Goal: Check status: Check status

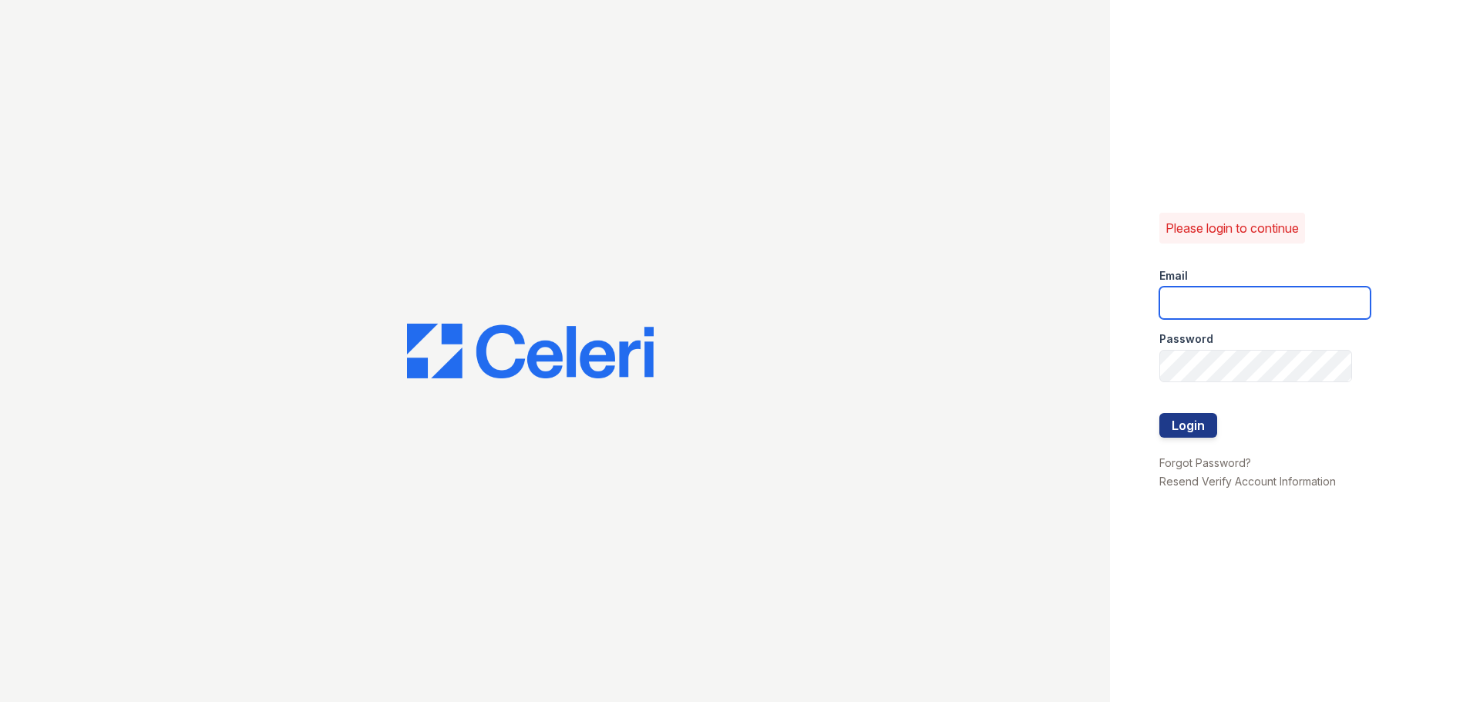
click at [1181, 291] on input "email" at bounding box center [1264, 303] width 211 height 32
type input "apeirce@trinity-pm.com"
click at [1187, 425] on button "Login" at bounding box center [1188, 425] width 58 height 25
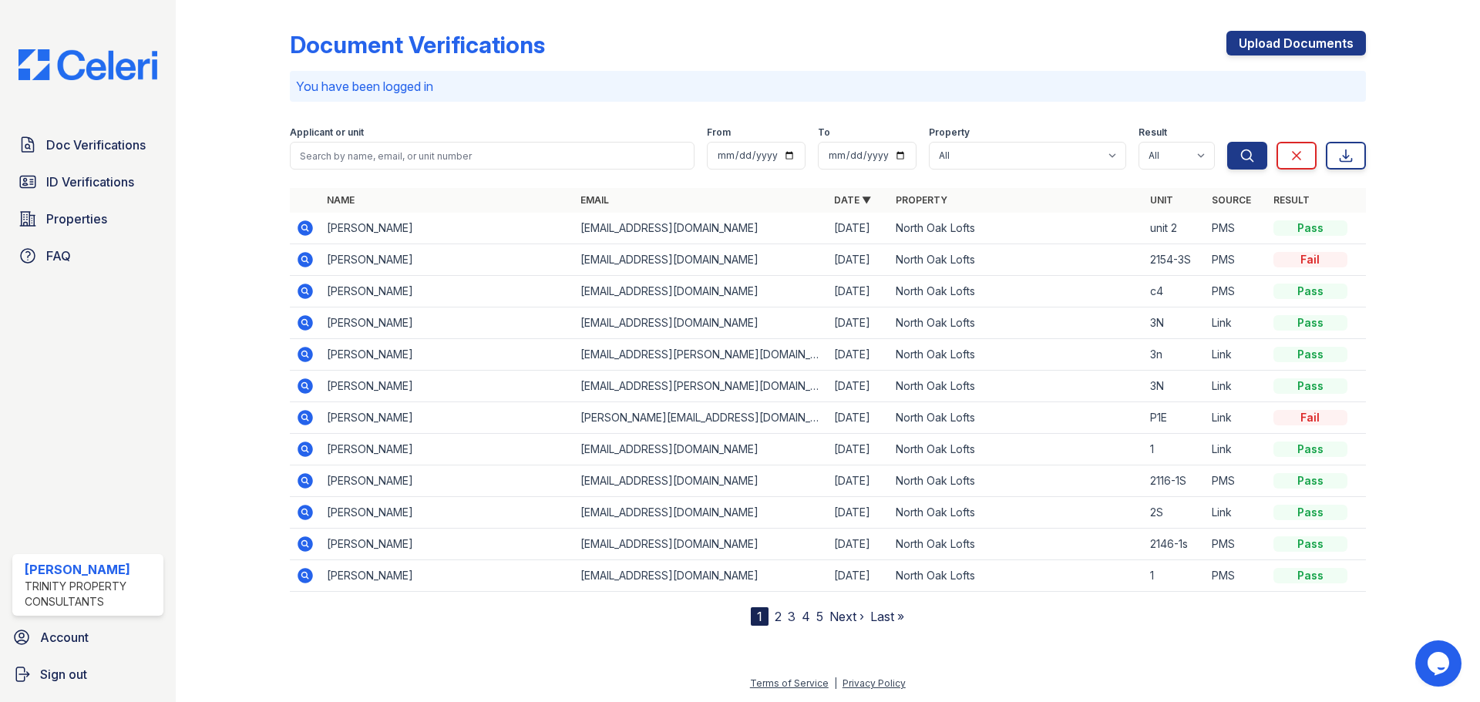
click at [304, 289] on icon at bounding box center [304, 290] width 4 height 4
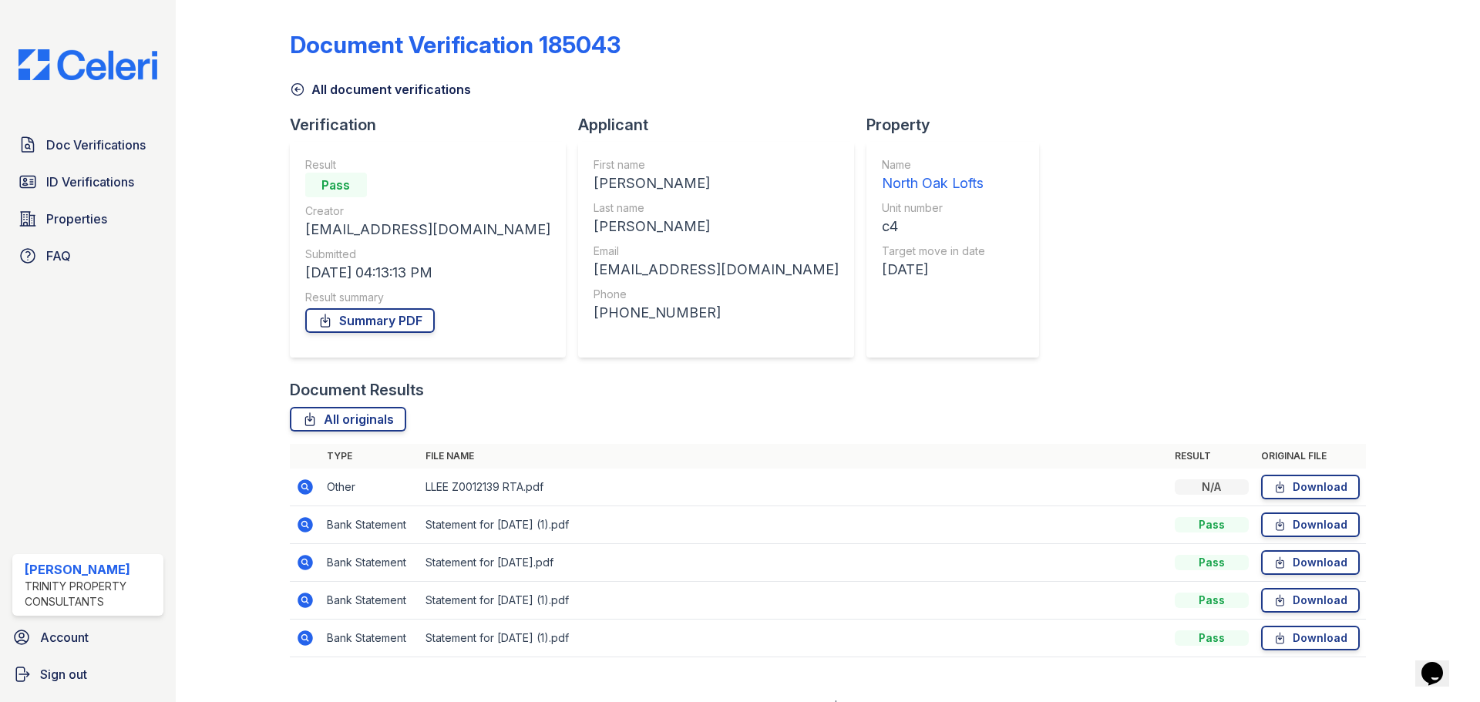
scroll to position [23, 0]
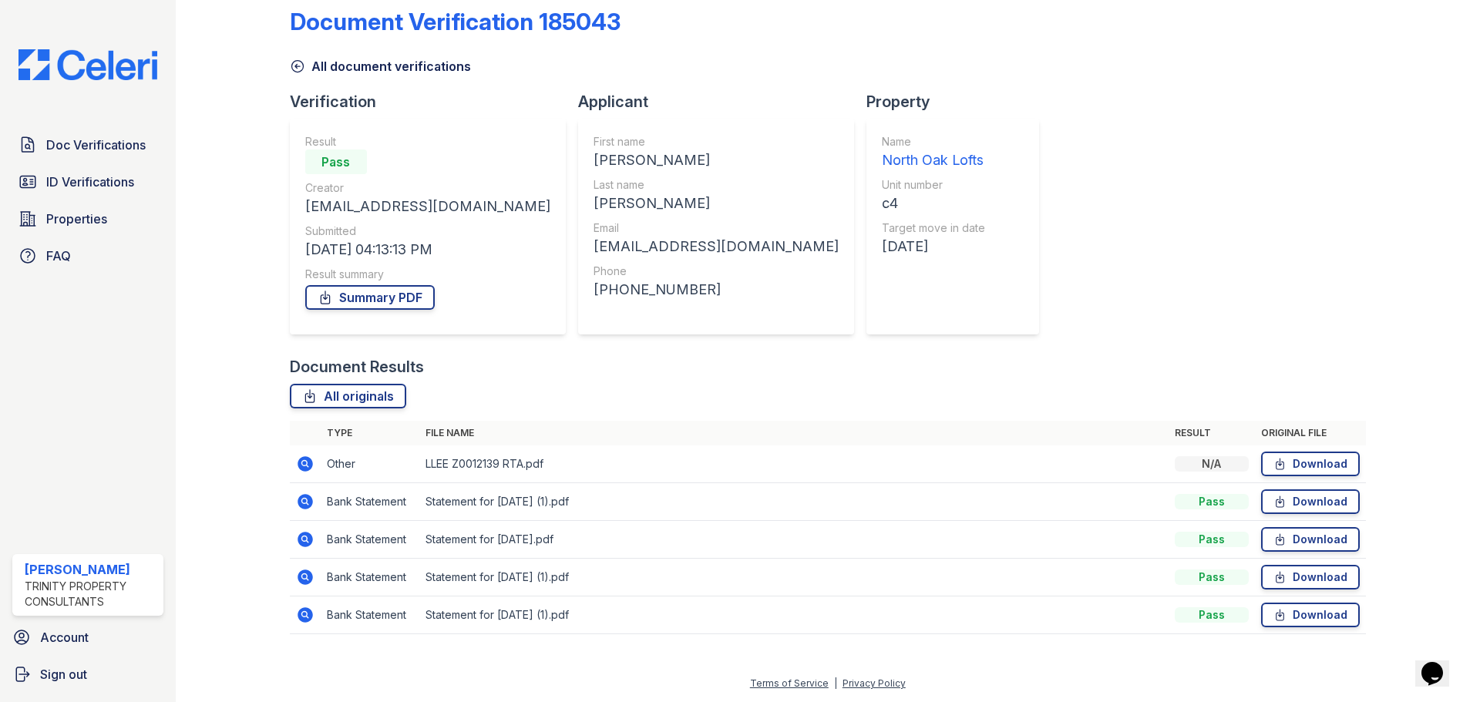
click at [303, 459] on icon at bounding box center [305, 463] width 15 height 15
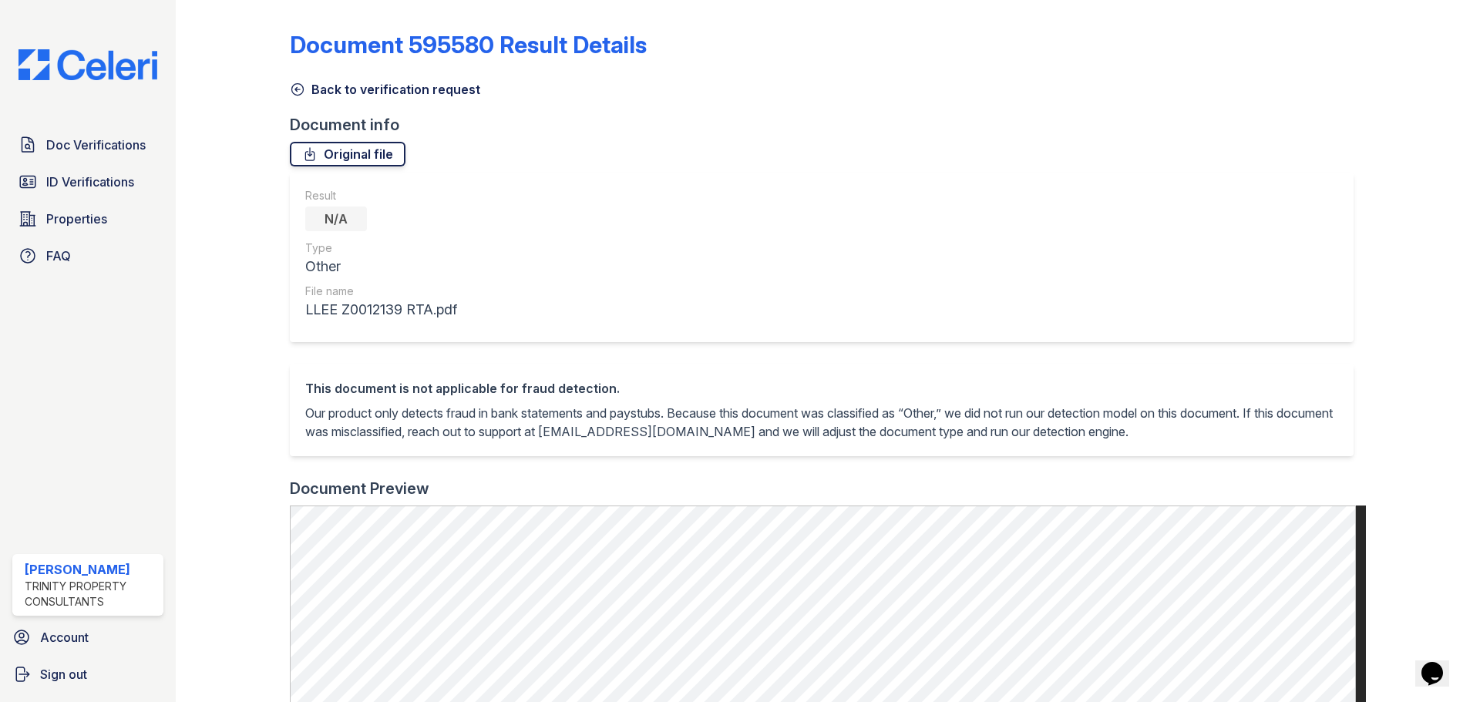
click at [338, 154] on link "Original file" at bounding box center [348, 154] width 116 height 25
click at [72, 145] on span "Doc Verifications" at bounding box center [95, 145] width 99 height 18
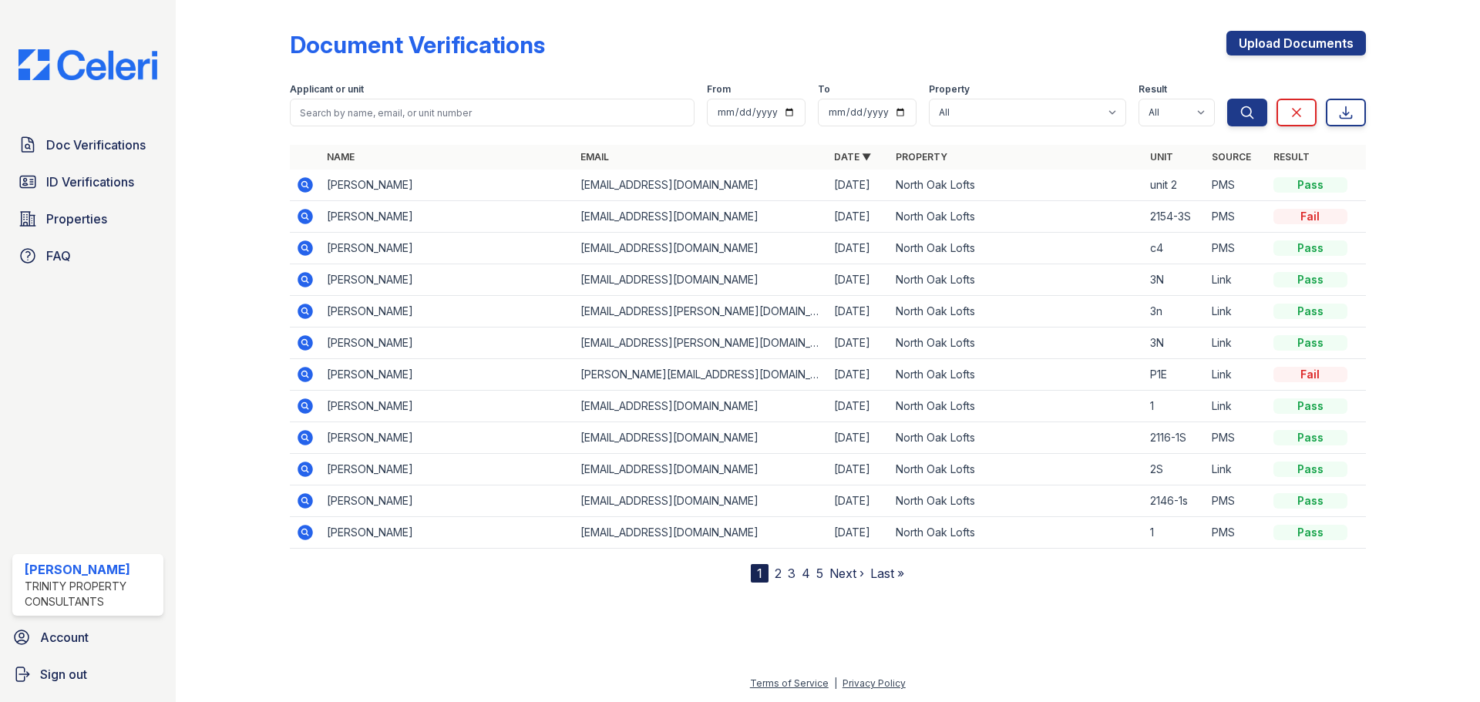
click at [303, 247] on icon at bounding box center [304, 247] width 4 height 4
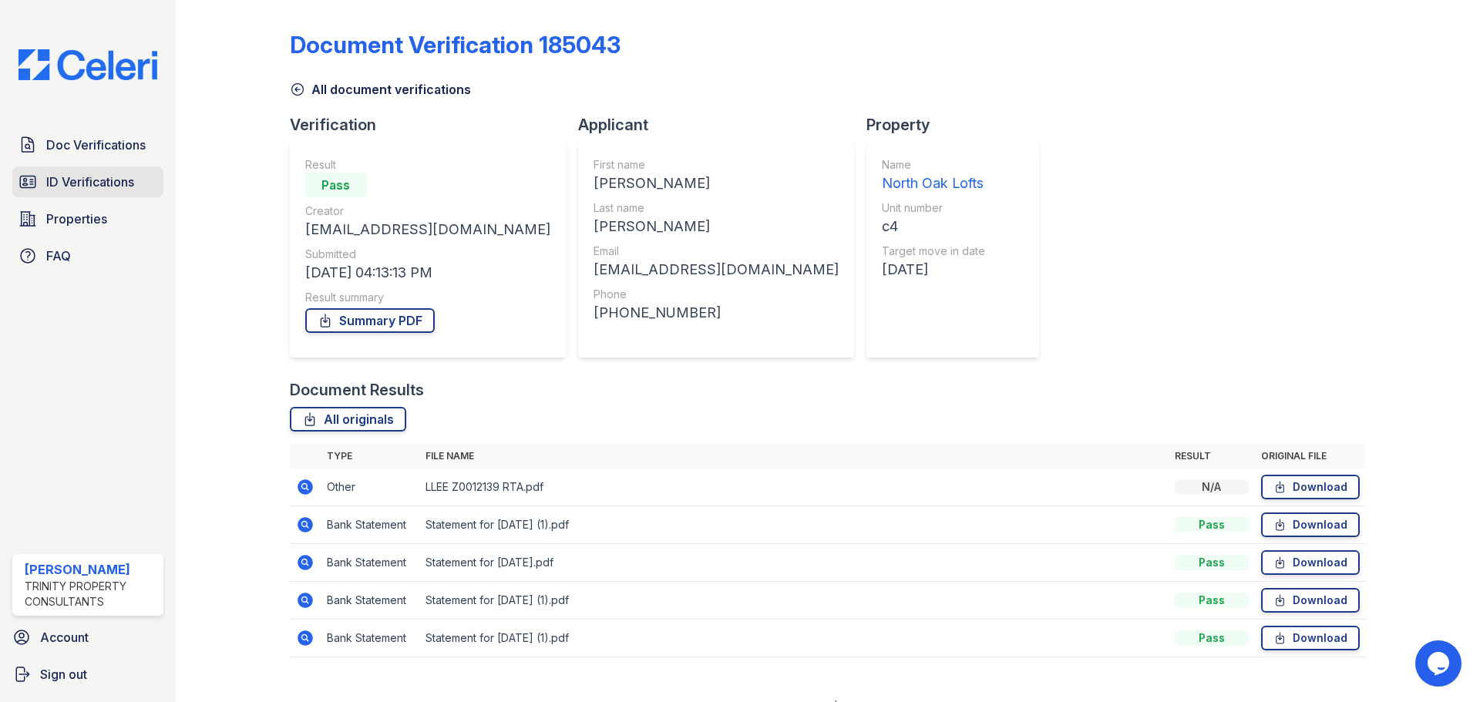
click at [72, 187] on span "ID Verifications" at bounding box center [90, 182] width 88 height 18
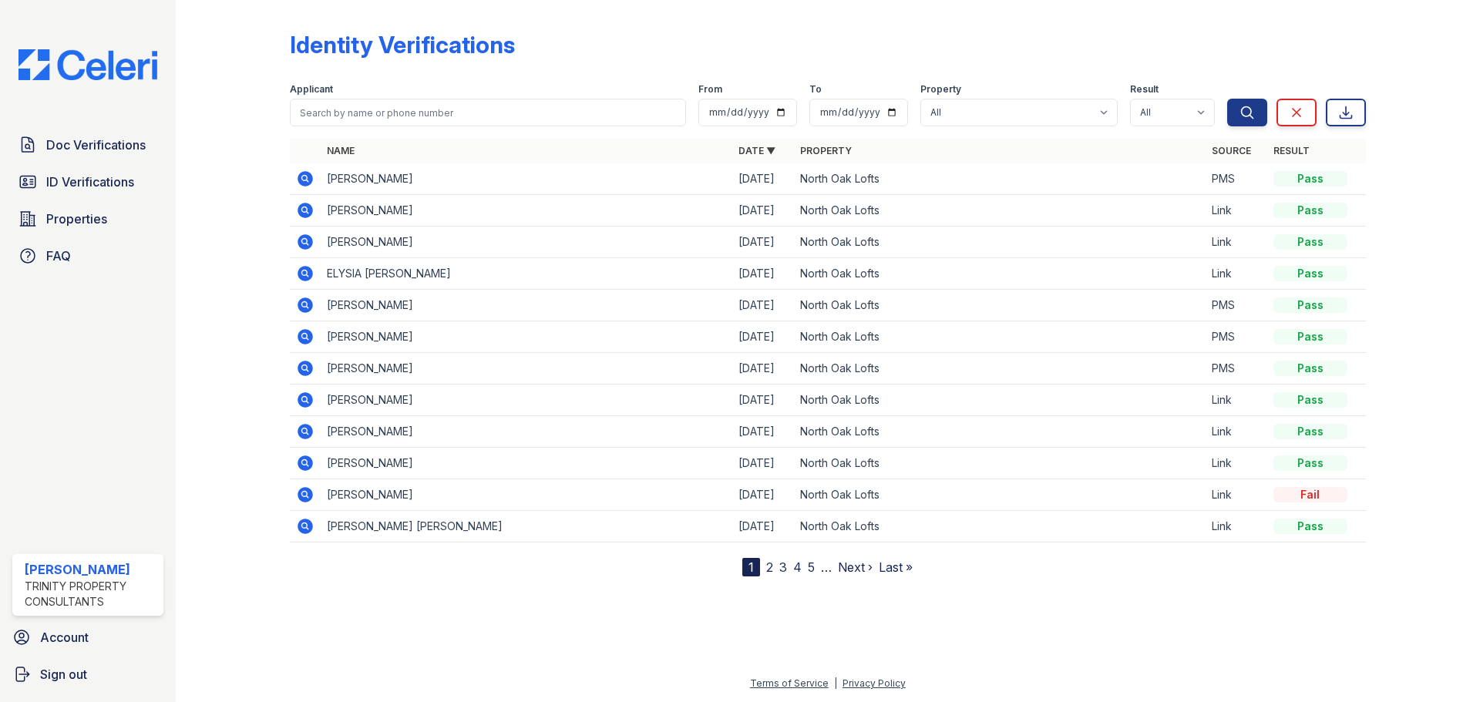
click at [304, 371] on icon at bounding box center [305, 368] width 15 height 15
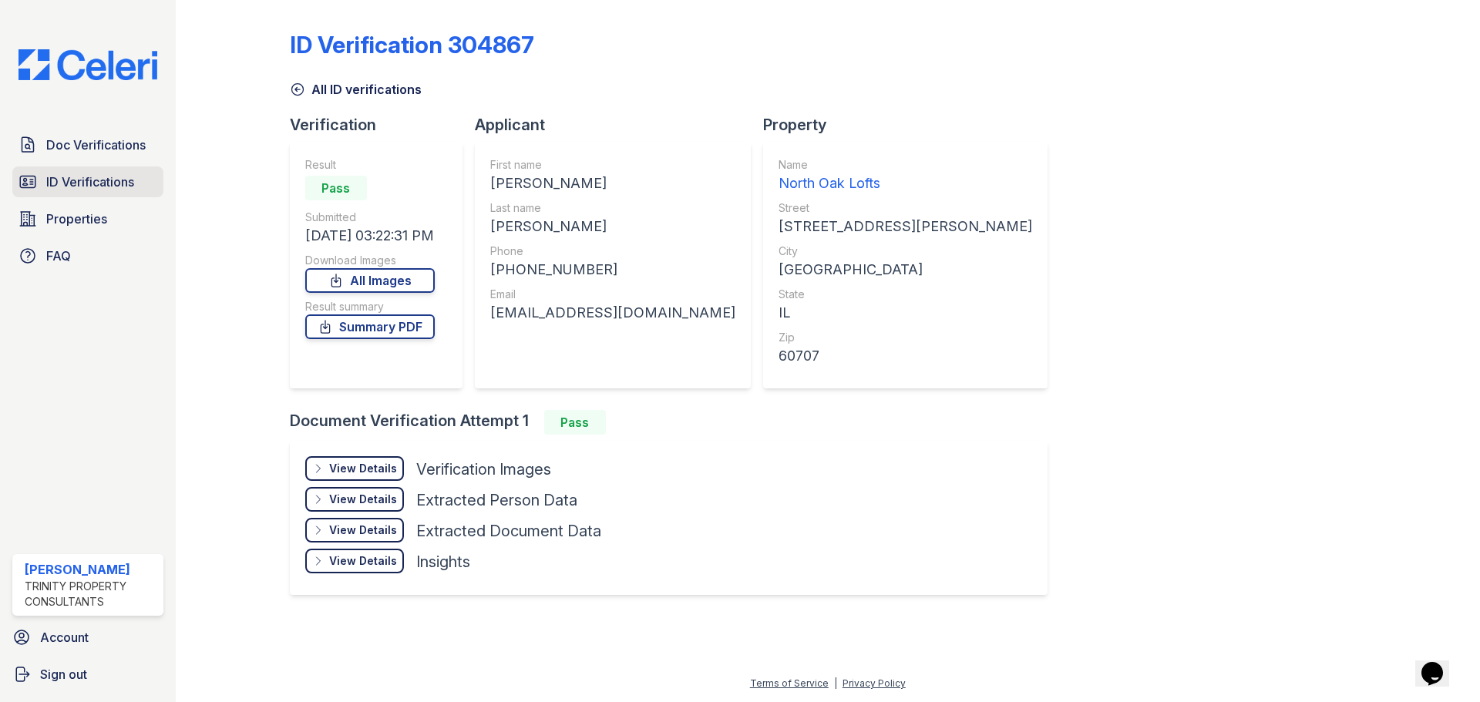
click at [93, 173] on span "ID Verifications" at bounding box center [90, 182] width 88 height 18
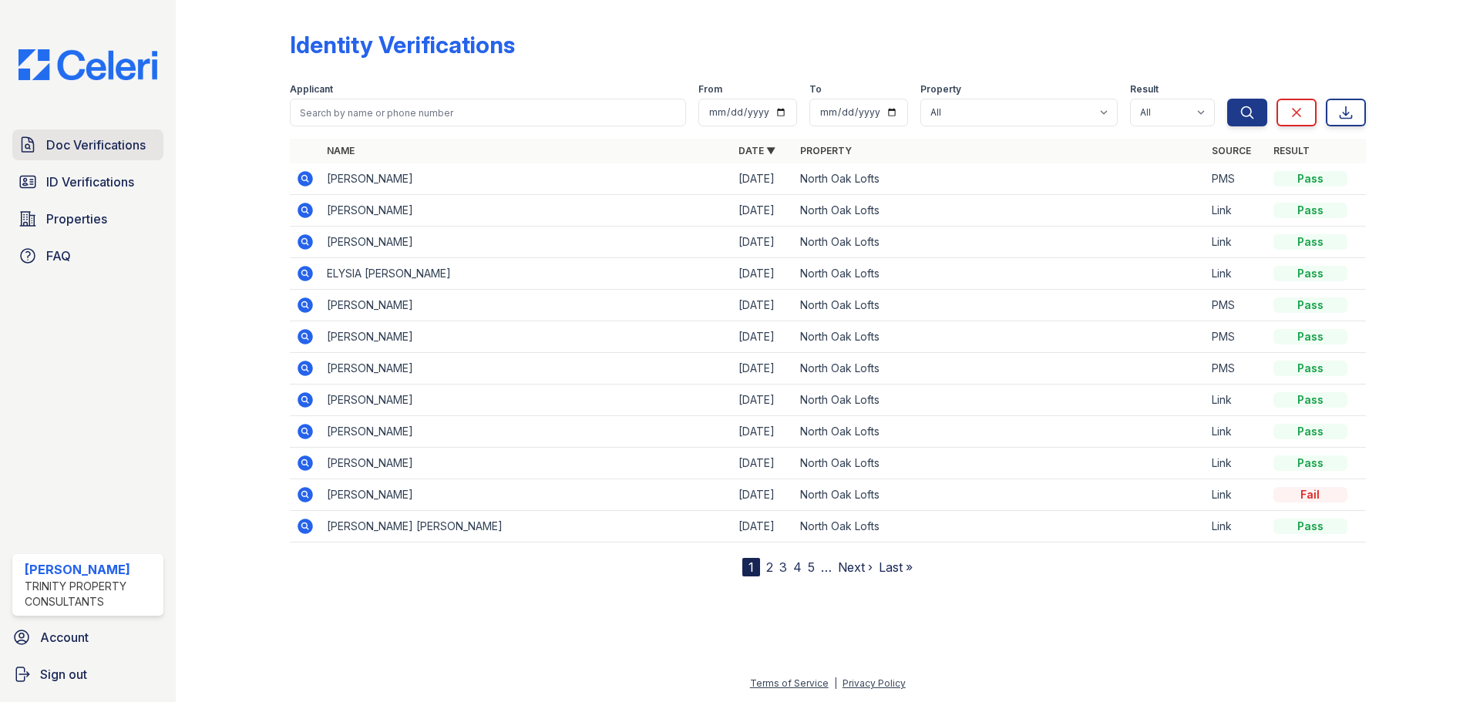
click at [103, 150] on span "Doc Verifications" at bounding box center [95, 145] width 99 height 18
